Goal: Complete application form: Complete application form

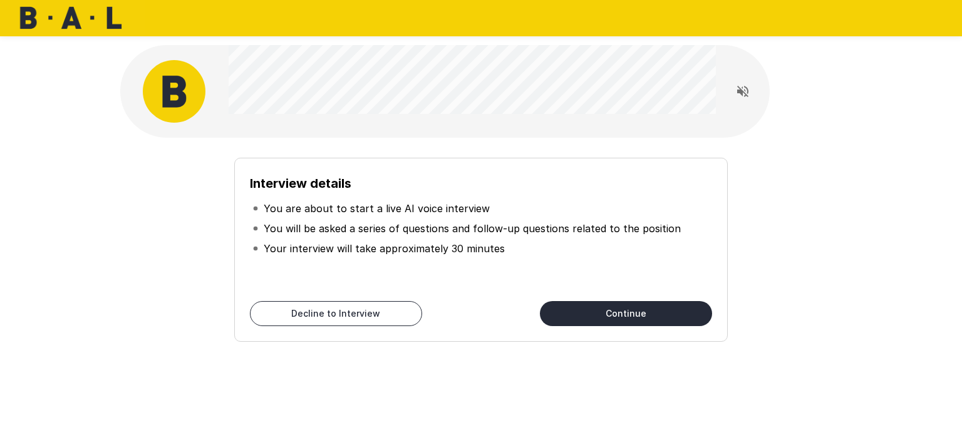
click at [685, 319] on button "Continue" at bounding box center [626, 313] width 172 height 25
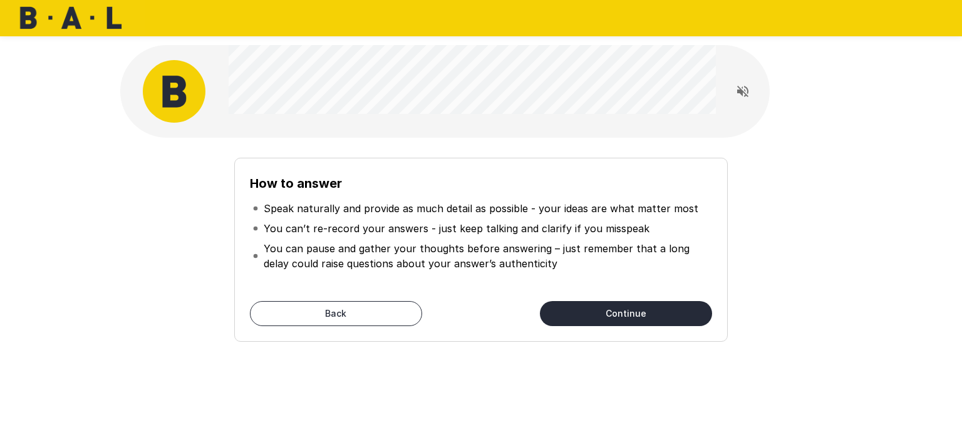
click at [678, 318] on button "Continue" at bounding box center [626, 313] width 172 height 25
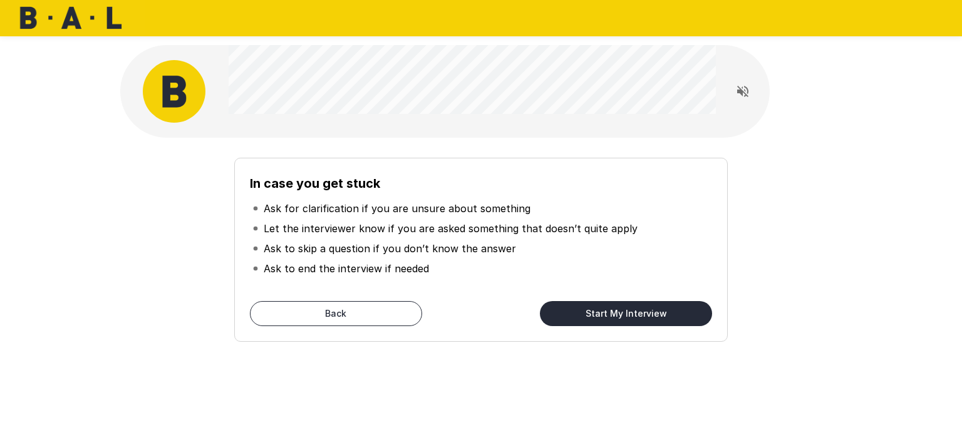
click at [669, 315] on button "Start My Interview" at bounding box center [626, 313] width 172 height 25
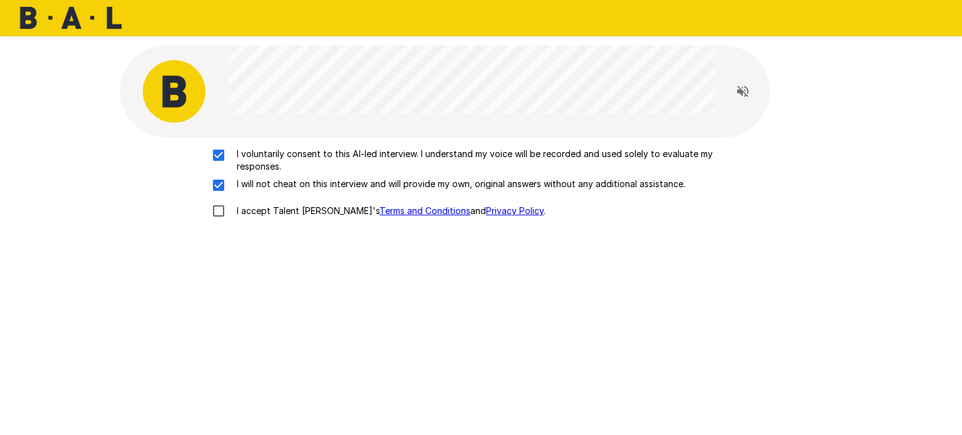
click at [233, 242] on div "I voluntarily consent to this AI-led interview. I understand my voice will be r…" at bounding box center [480, 313] width 721 height 351
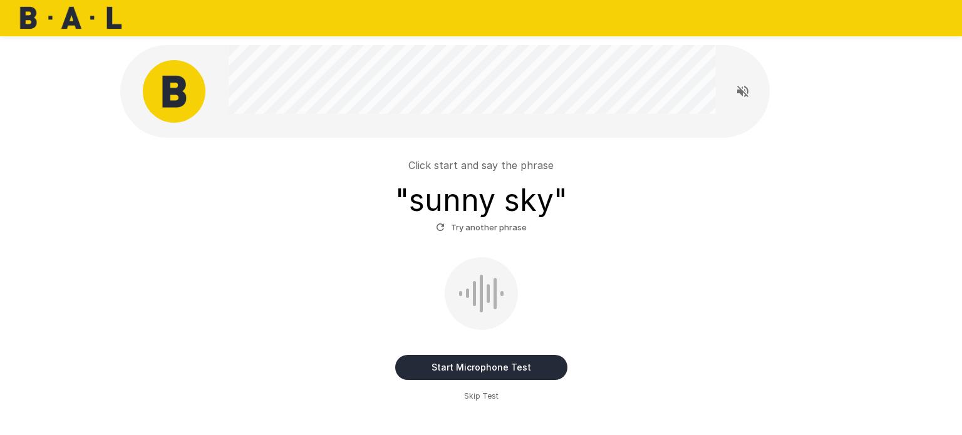
click at [546, 372] on button "Start Microphone Test" at bounding box center [481, 367] width 172 height 25
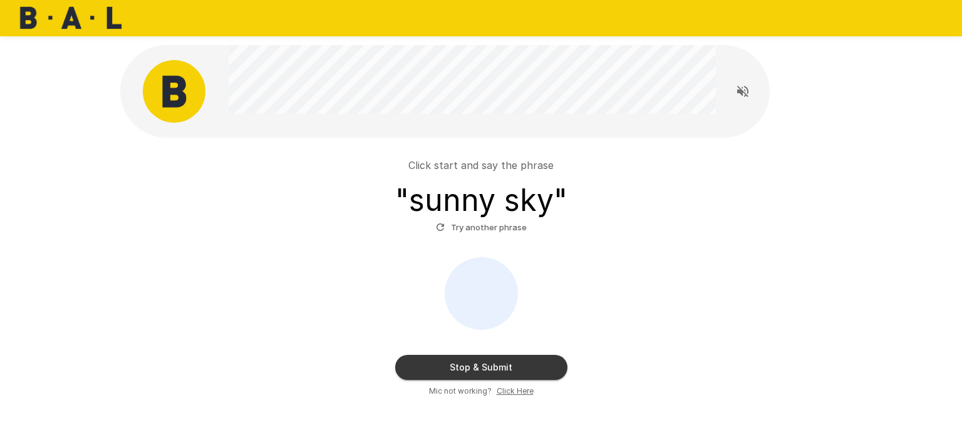
click at [539, 369] on button "Stop & Submit" at bounding box center [481, 367] width 172 height 25
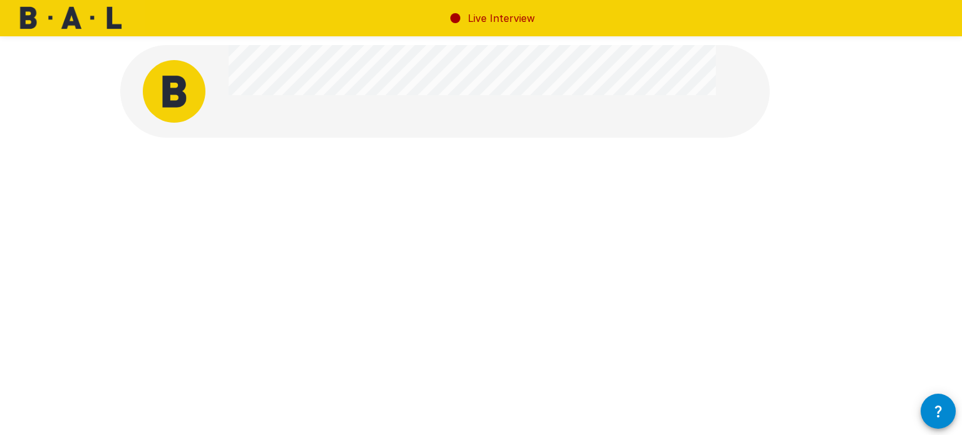
click at [866, 255] on div at bounding box center [481, 204] width 962 height 409
click at [806, 280] on div at bounding box center [480, 238] width 721 height 141
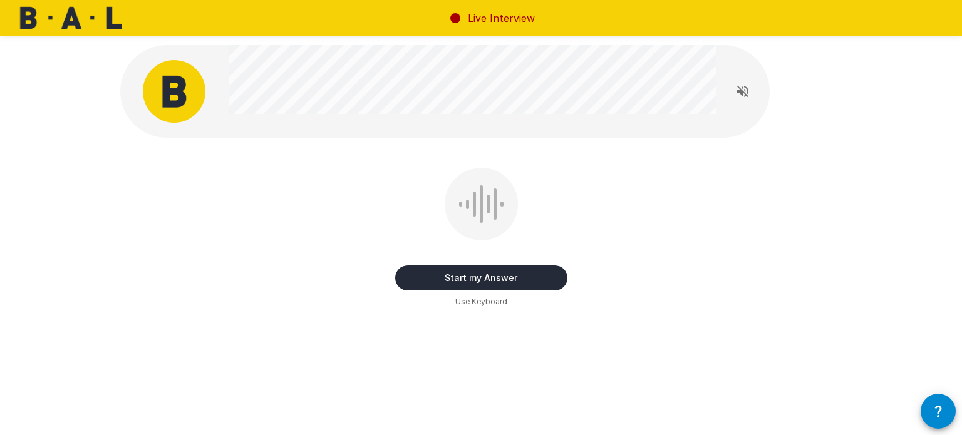
click at [524, 285] on button "Start my Answer" at bounding box center [481, 277] width 172 height 25
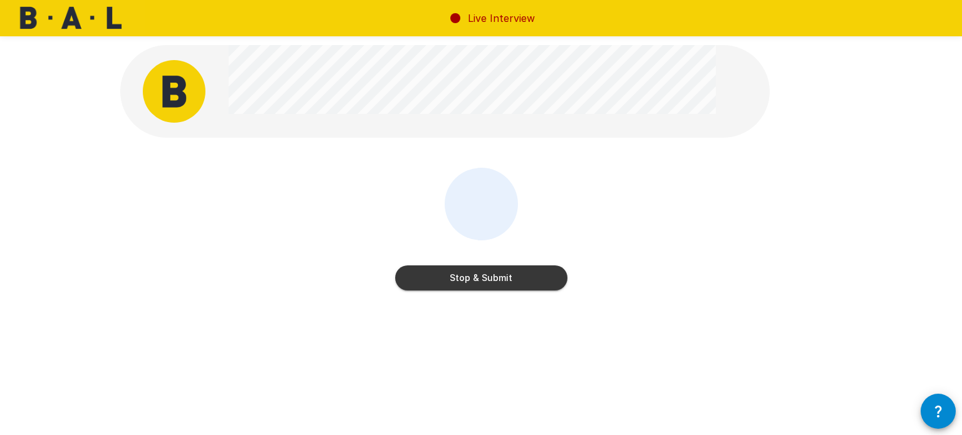
click at [520, 285] on button "Stop & Submit" at bounding box center [481, 277] width 172 height 25
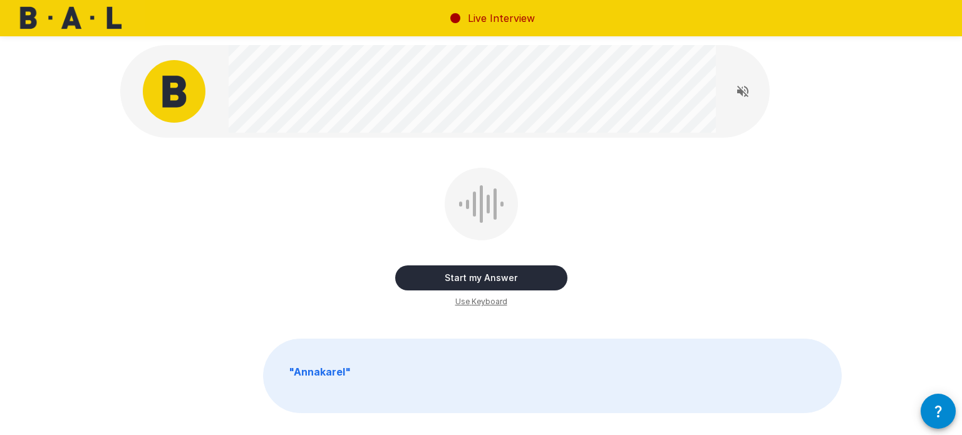
click at [541, 290] on button "Start my Answer" at bounding box center [481, 277] width 172 height 25
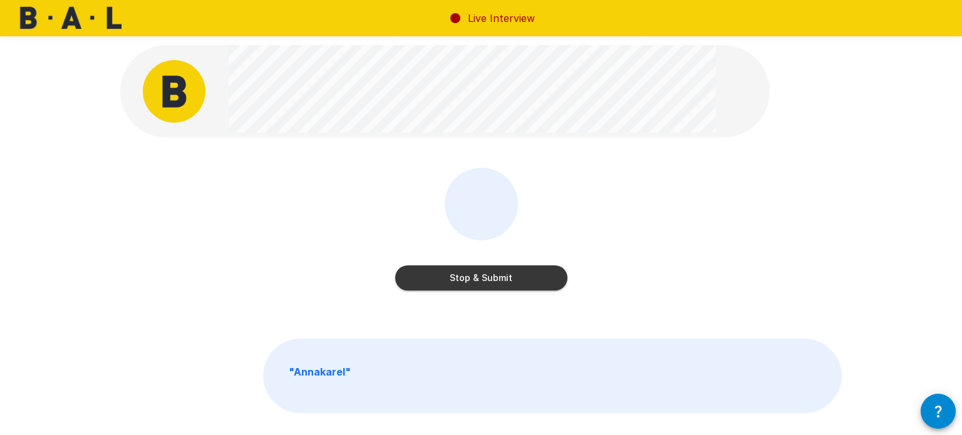
click at [541, 282] on button "Stop & Submit" at bounding box center [481, 277] width 172 height 25
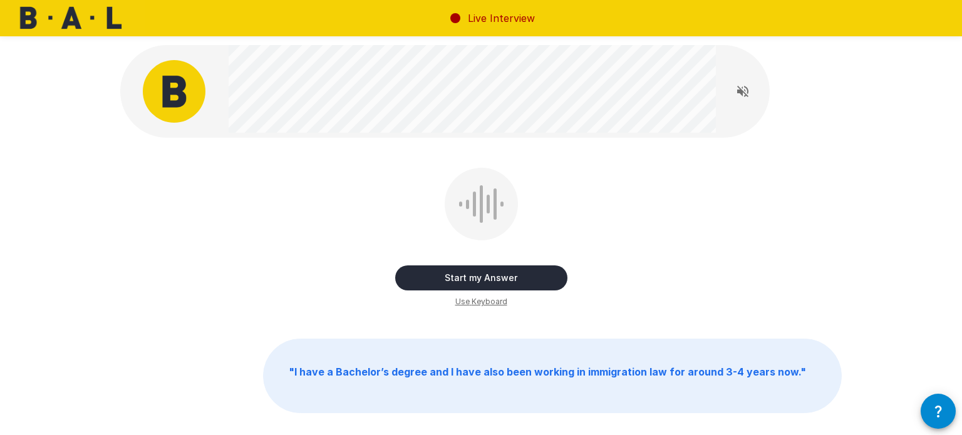
click at [528, 288] on button "Start my Answer" at bounding box center [481, 277] width 172 height 25
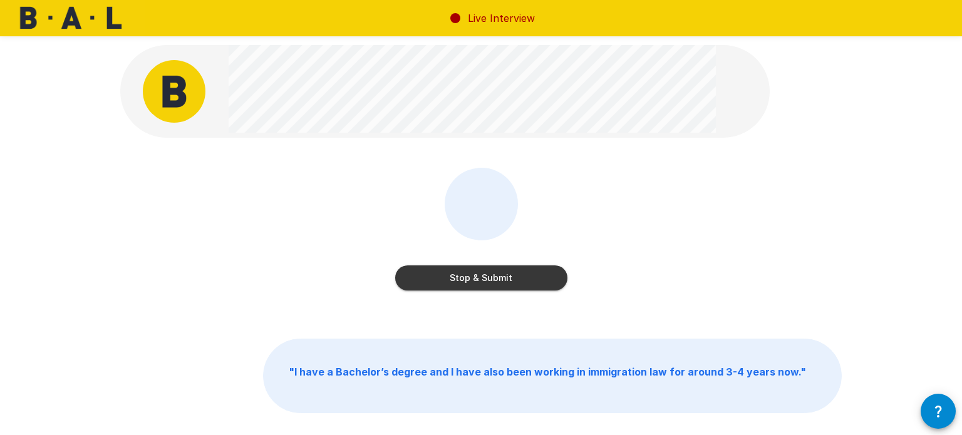
click at [546, 280] on button "Stop & Submit" at bounding box center [481, 277] width 172 height 25
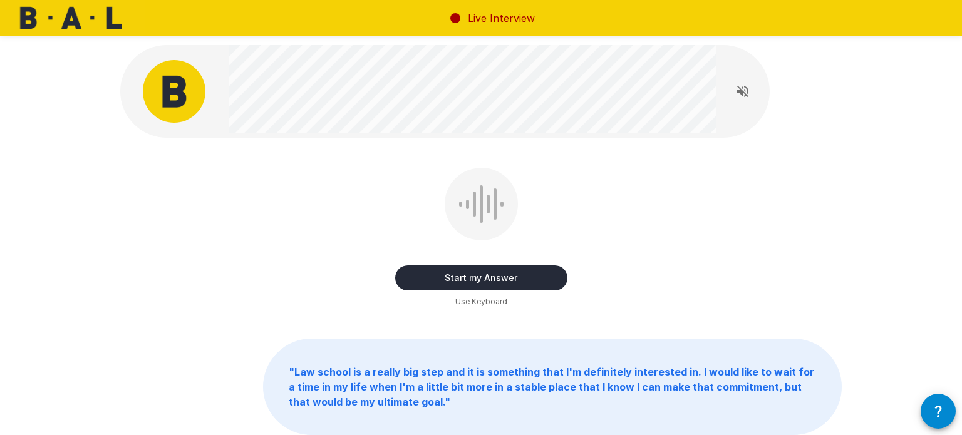
click at [527, 269] on button "Start my Answer" at bounding box center [481, 277] width 172 height 25
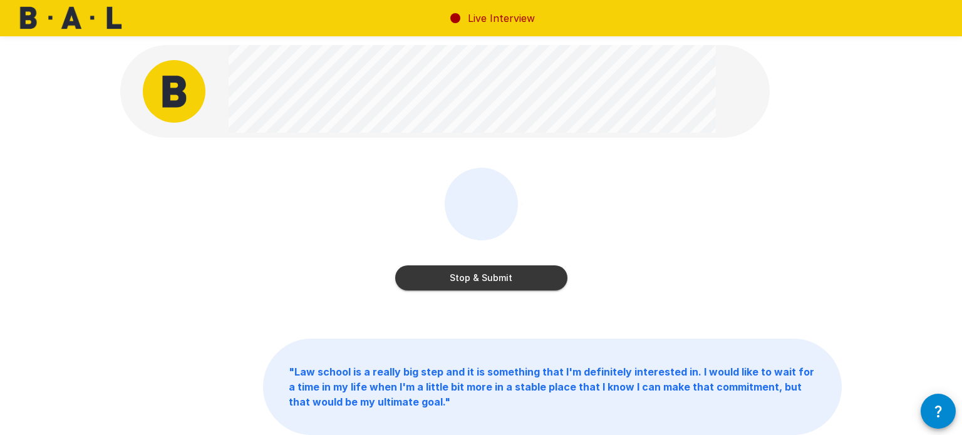
click at [524, 284] on button "Stop & Submit" at bounding box center [481, 277] width 172 height 25
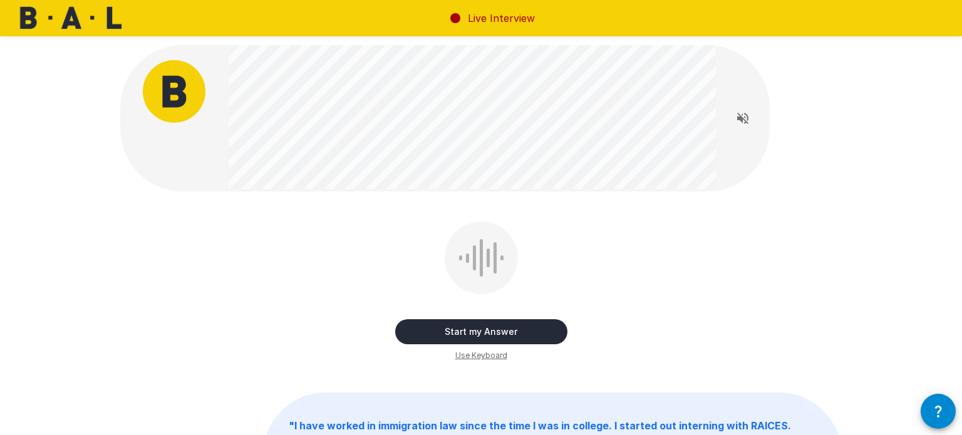
click at [484, 336] on button "Start my Answer" at bounding box center [481, 331] width 172 height 25
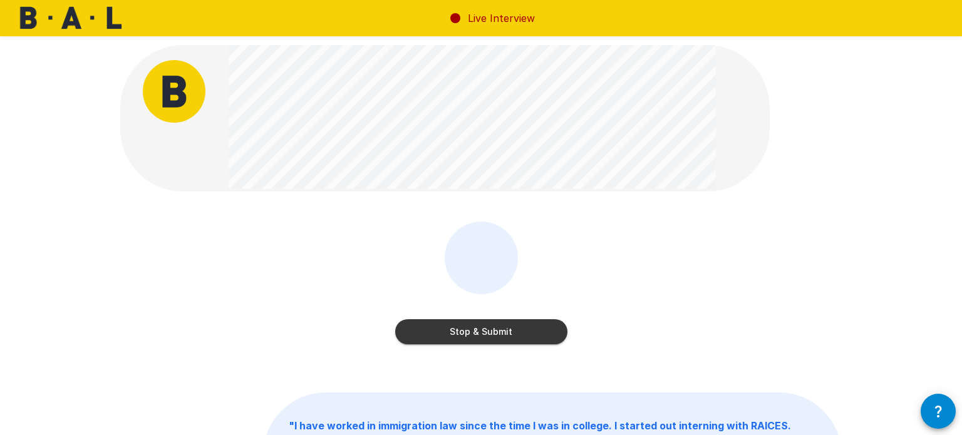
click at [480, 342] on button "Stop & Submit" at bounding box center [481, 331] width 172 height 25
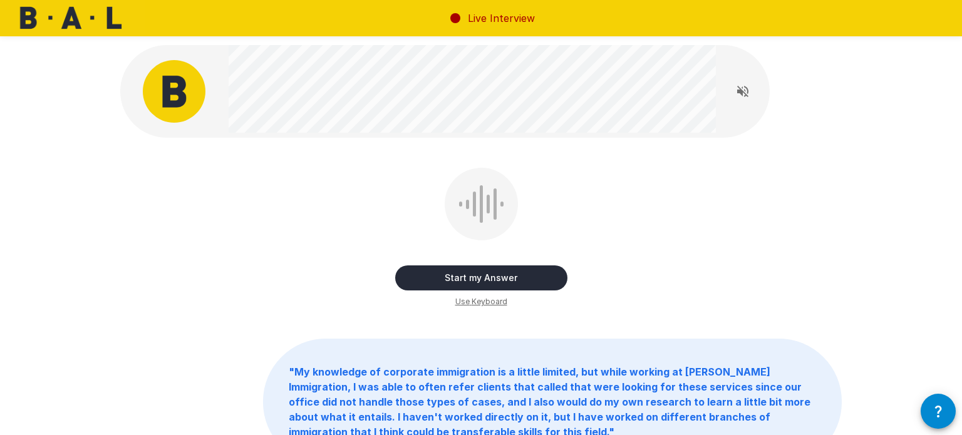
click at [546, 285] on button "Start my Answer" at bounding box center [481, 277] width 172 height 25
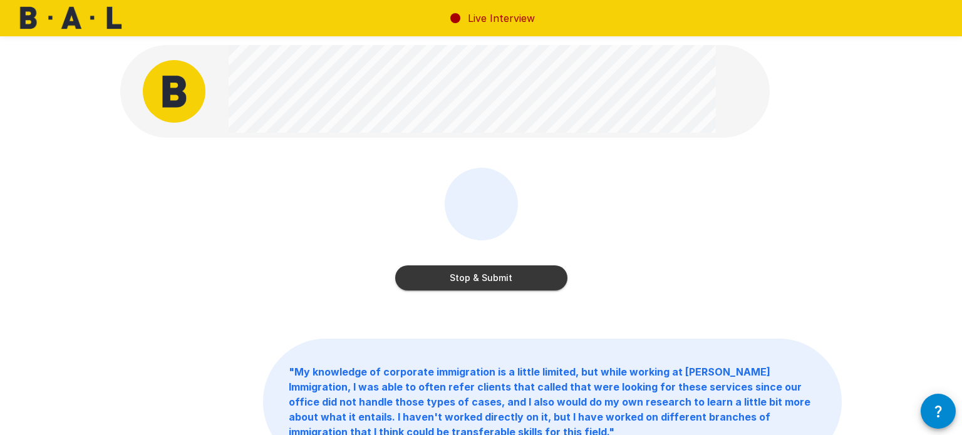
click at [478, 283] on button "Stop & Submit" at bounding box center [481, 277] width 172 height 25
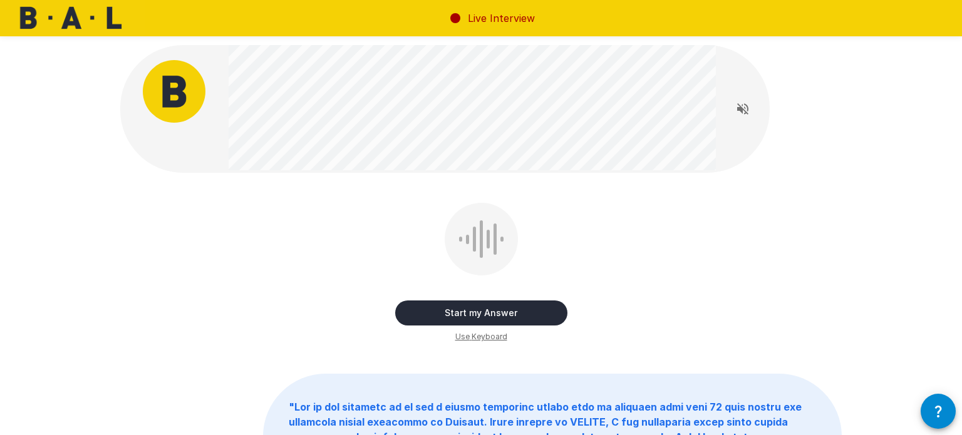
click at [532, 313] on button "Start my Answer" at bounding box center [481, 312] width 172 height 25
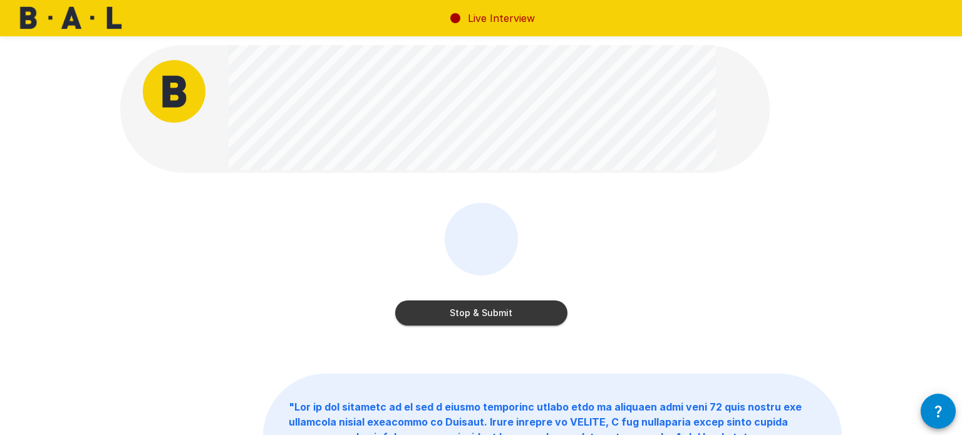
click at [519, 320] on button "Stop & Submit" at bounding box center [481, 312] width 172 height 25
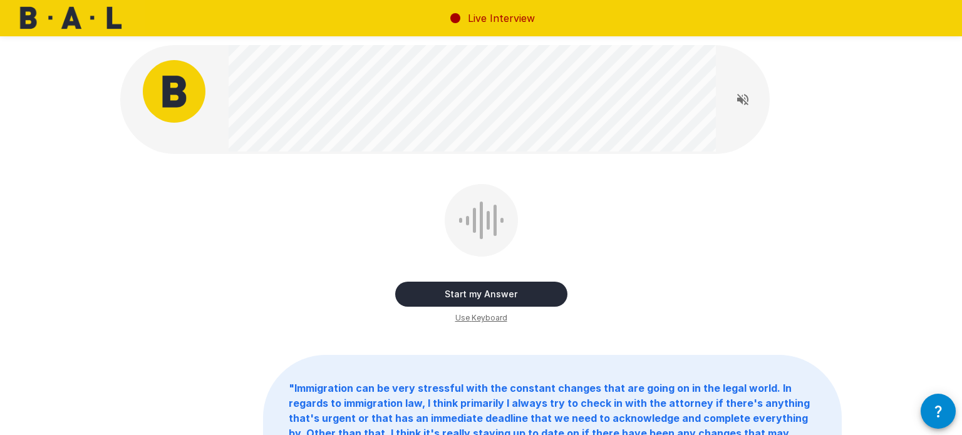
click at [547, 293] on button "Start my Answer" at bounding box center [481, 294] width 172 height 25
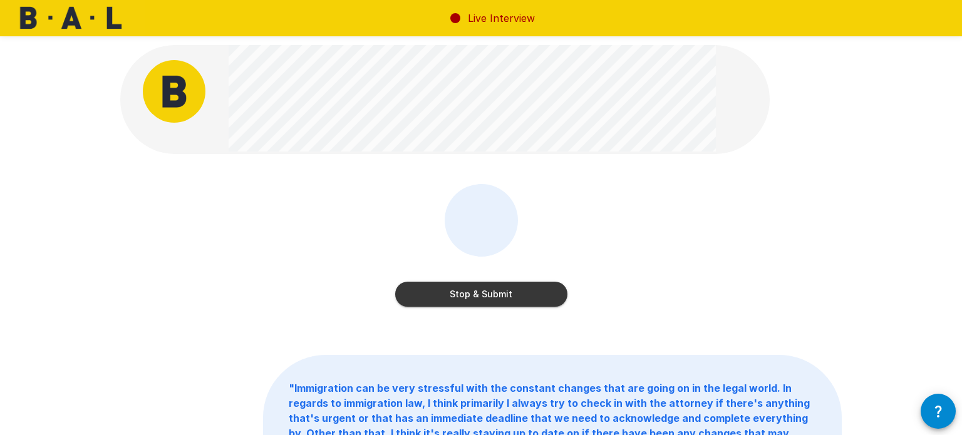
click at [528, 298] on button "Stop & Submit" at bounding box center [481, 294] width 172 height 25
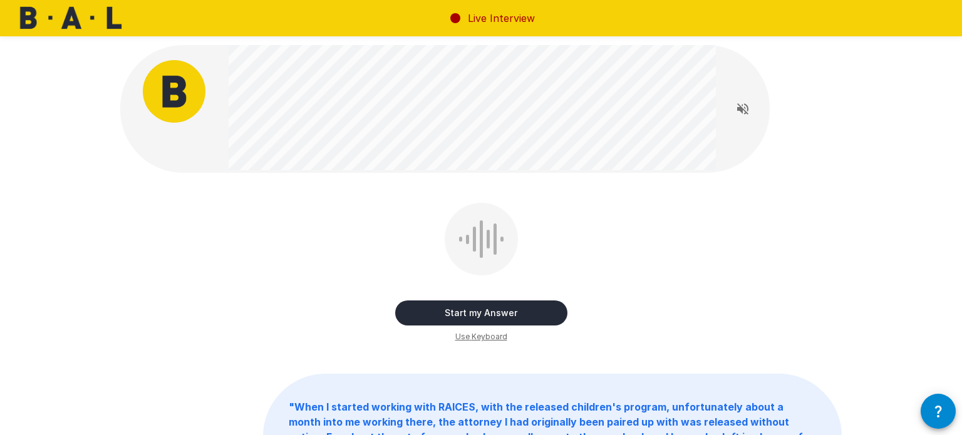
click at [533, 320] on button "Start my Answer" at bounding box center [481, 312] width 172 height 25
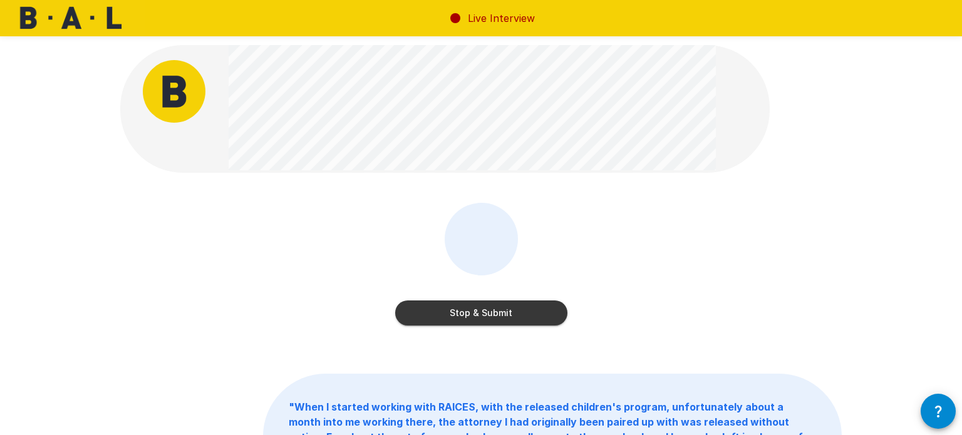
click at [549, 318] on button "Stop & Submit" at bounding box center [481, 312] width 172 height 25
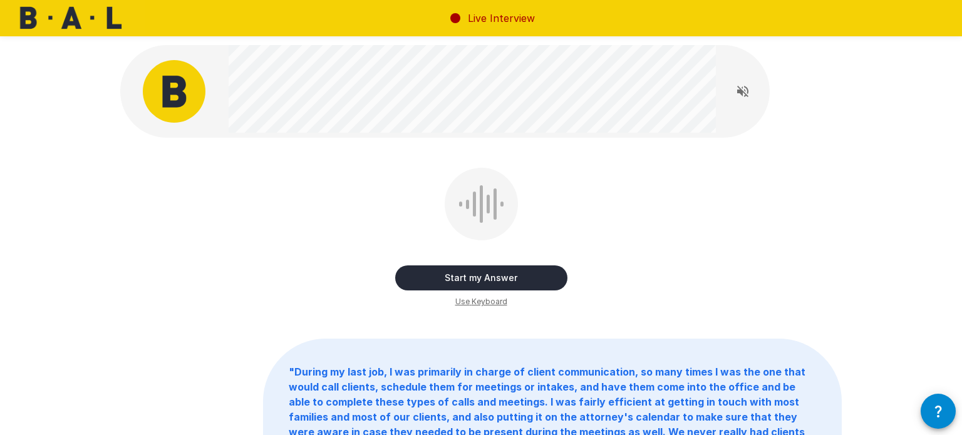
click at [513, 287] on button "Start my Answer" at bounding box center [481, 277] width 172 height 25
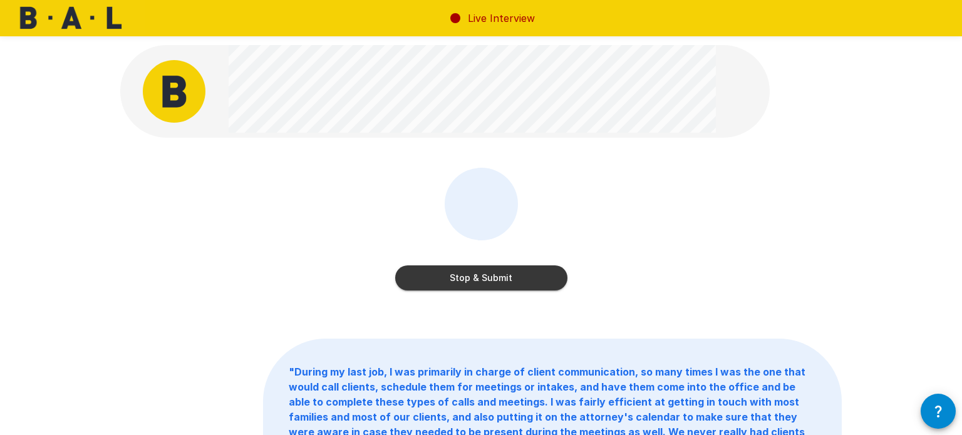
click at [463, 285] on button "Stop & Submit" at bounding box center [481, 277] width 172 height 25
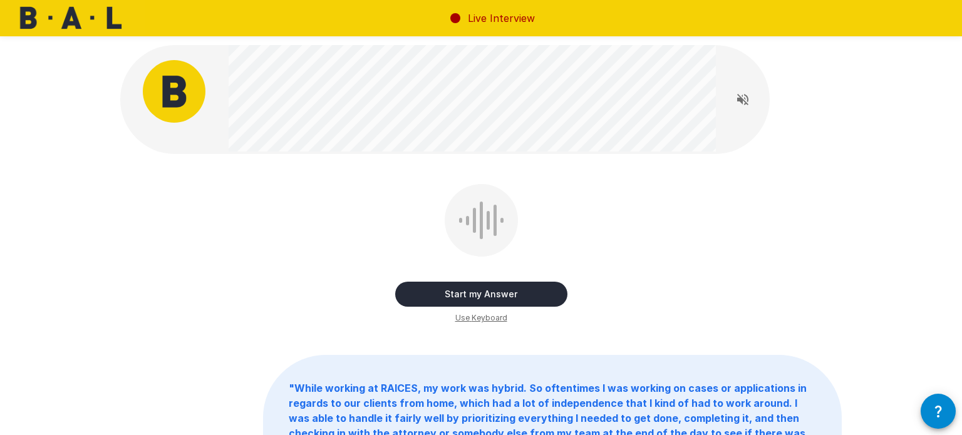
click at [430, 294] on button "Start my Answer" at bounding box center [481, 294] width 172 height 25
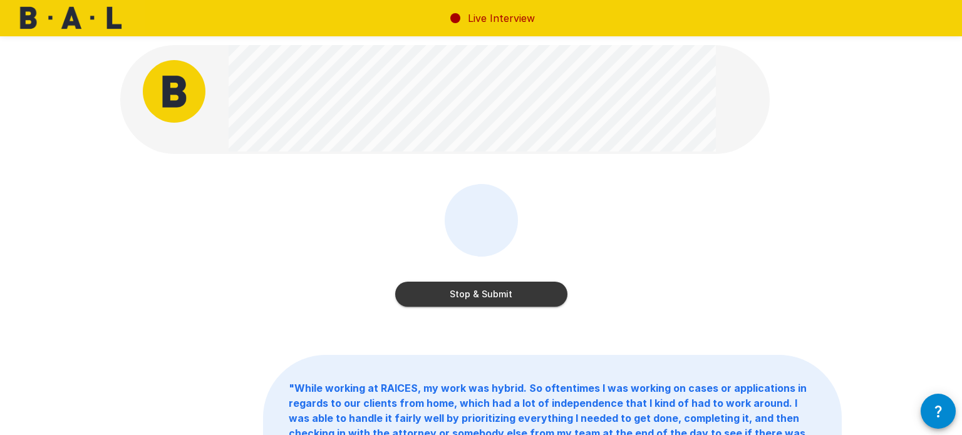
click at [518, 304] on button "Stop & Submit" at bounding box center [481, 294] width 172 height 25
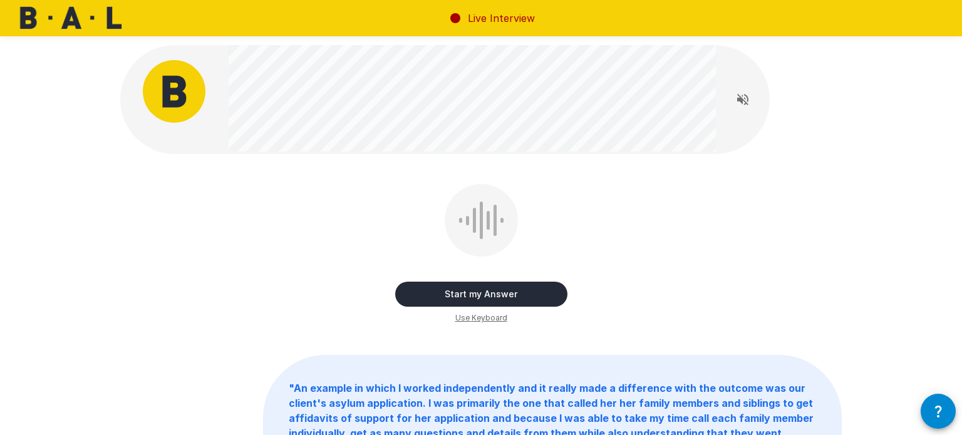
click at [530, 296] on button "Start my Answer" at bounding box center [481, 294] width 172 height 25
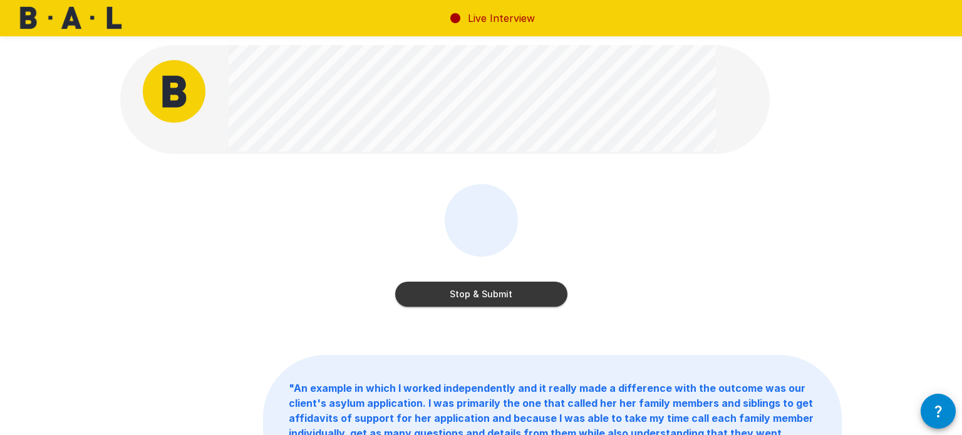
click at [478, 289] on button "Stop & Submit" at bounding box center [481, 294] width 172 height 25
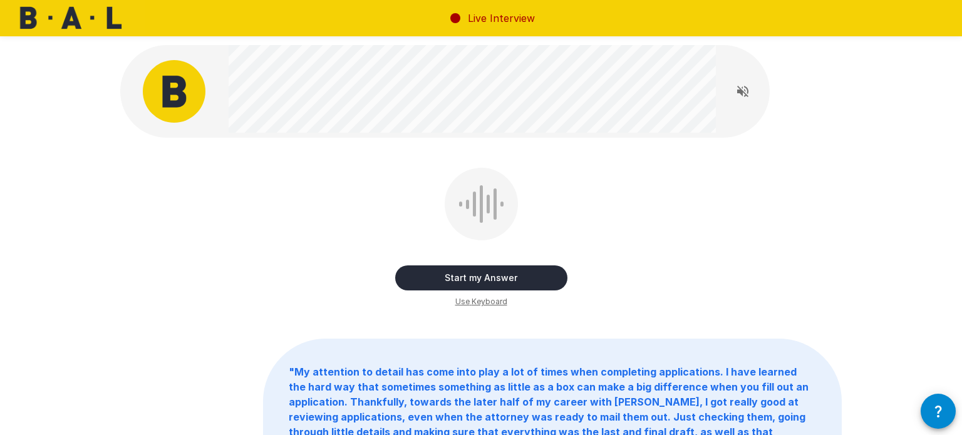
click at [544, 275] on button "Start my Answer" at bounding box center [481, 277] width 172 height 25
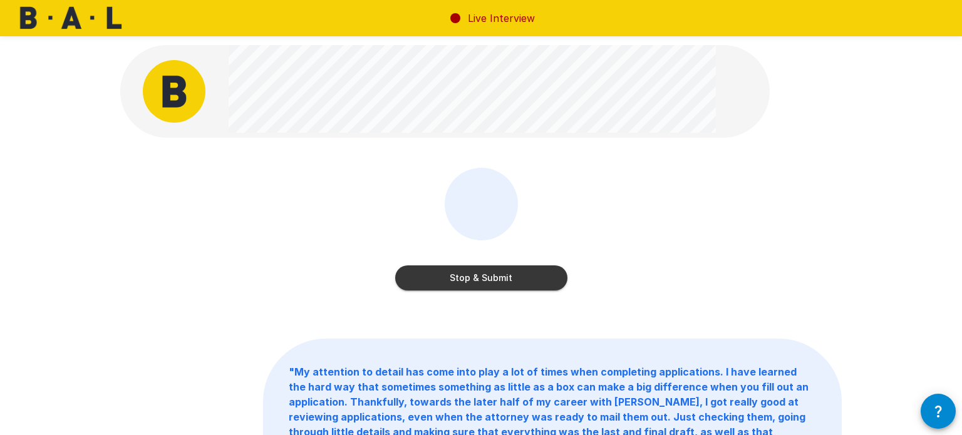
click at [545, 273] on button "Stop & Submit" at bounding box center [481, 277] width 172 height 25
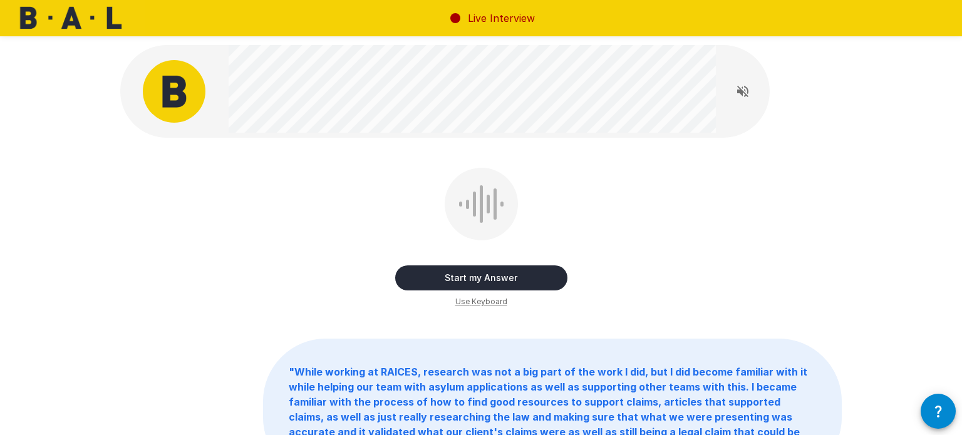
click at [537, 280] on button "Start my Answer" at bounding box center [481, 277] width 172 height 25
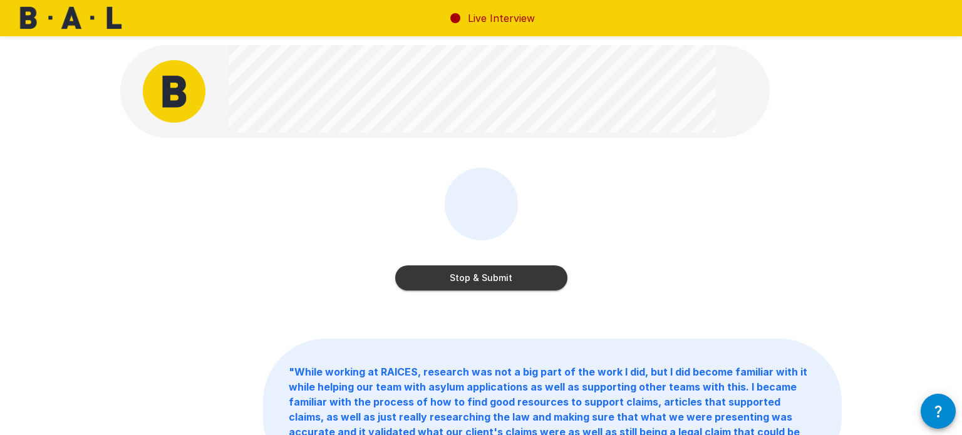
click at [485, 269] on button "Stop & Submit" at bounding box center [481, 277] width 172 height 25
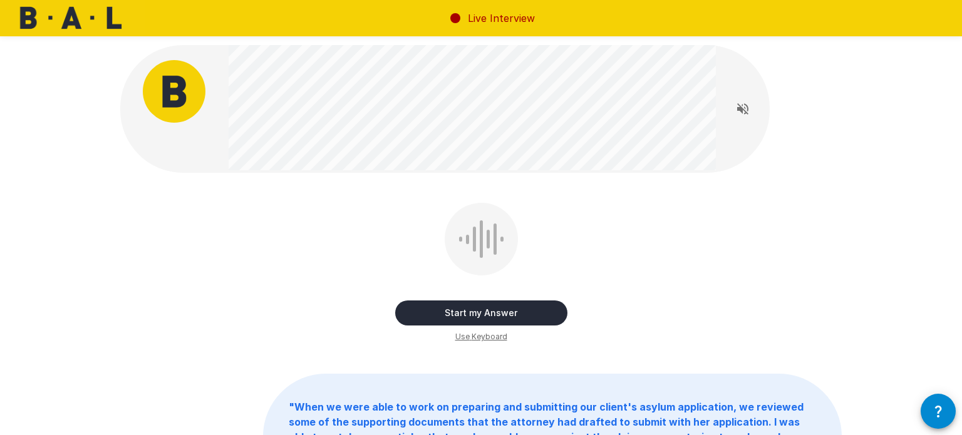
click at [520, 311] on button "Start my Answer" at bounding box center [481, 312] width 172 height 25
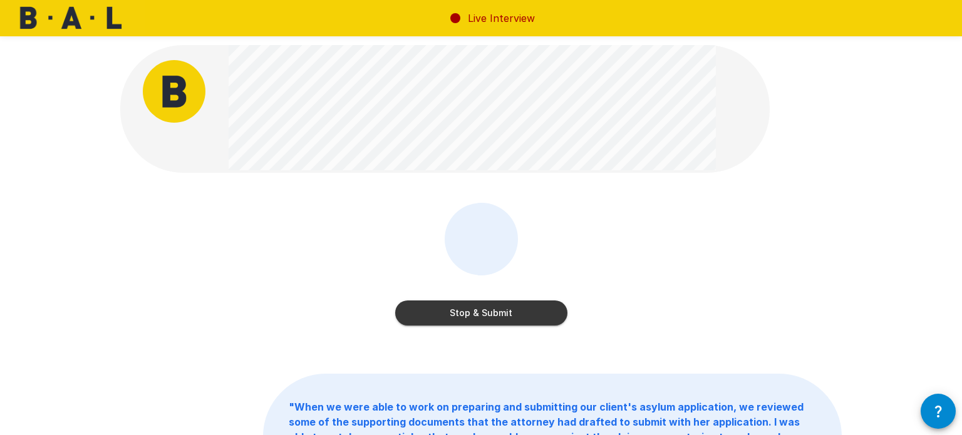
click at [557, 313] on button "Stop & Submit" at bounding box center [481, 312] width 172 height 25
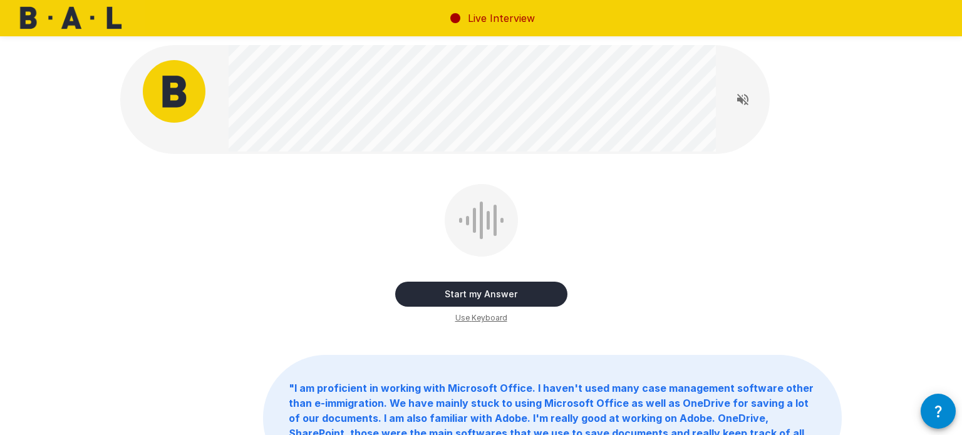
click at [538, 292] on button "Start my Answer" at bounding box center [481, 294] width 172 height 25
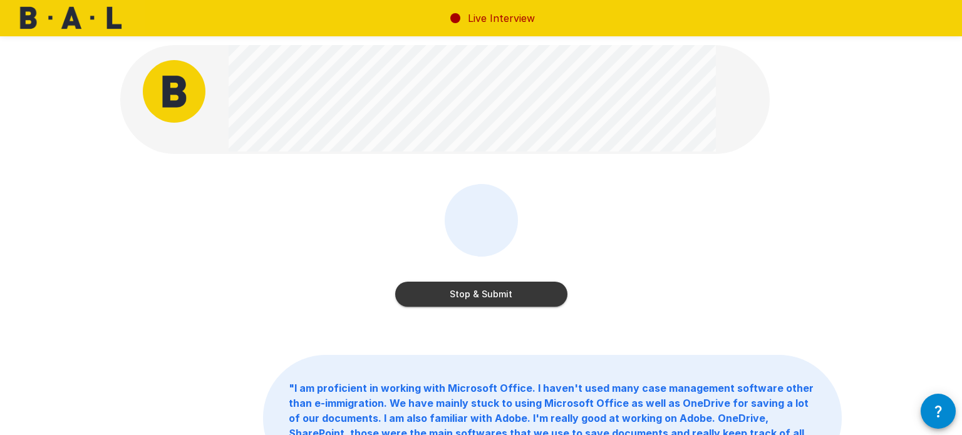
click at [530, 294] on button "Stop & Submit" at bounding box center [481, 294] width 172 height 25
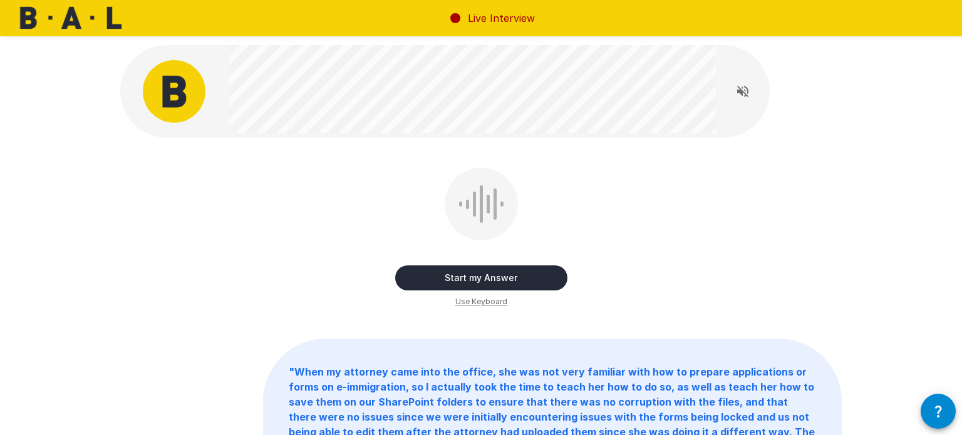
click at [552, 278] on button "Start my Answer" at bounding box center [481, 277] width 172 height 25
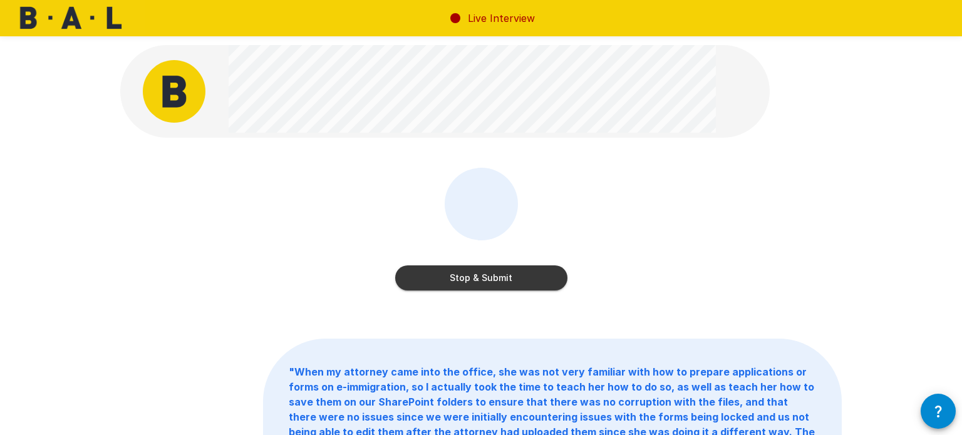
click at [513, 289] on button "Stop & Submit" at bounding box center [481, 277] width 172 height 25
